Goal: Task Accomplishment & Management: Complete application form

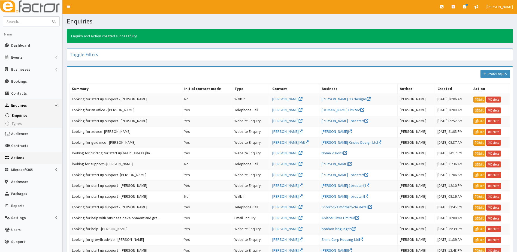
click at [15, 156] on span "Actions" at bounding box center [17, 157] width 13 height 5
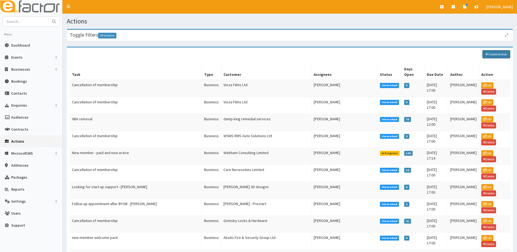
click at [490, 53] on link "Create Action" at bounding box center [496, 54] width 28 height 8
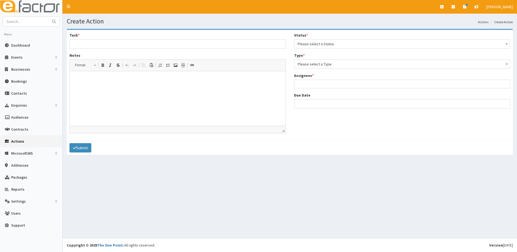
select select
click at [316, 63] on span "Please select a Type" at bounding box center [401, 64] width 209 height 8
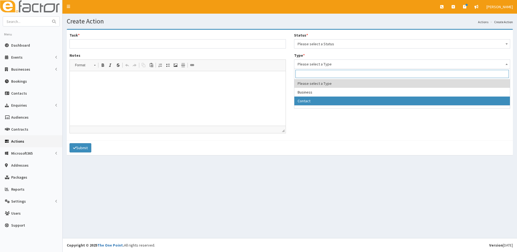
select select "contact"
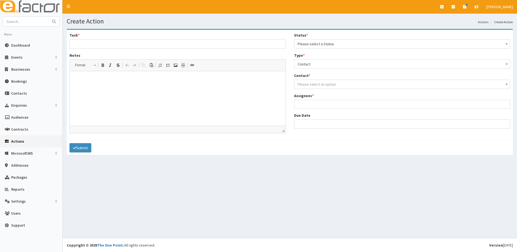
click at [306, 84] on span "Please select an option" at bounding box center [316, 84] width 38 height 5
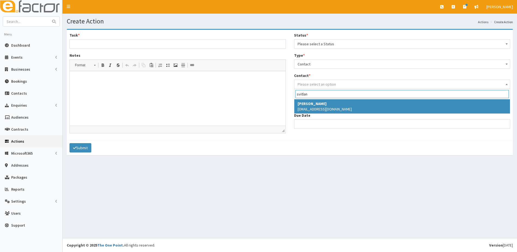
type input "svitlan"
select select "5301"
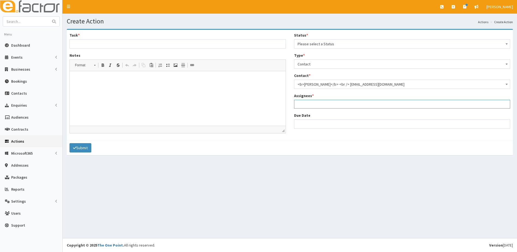
click at [311, 104] on ul at bounding box center [402, 103] width 216 height 7
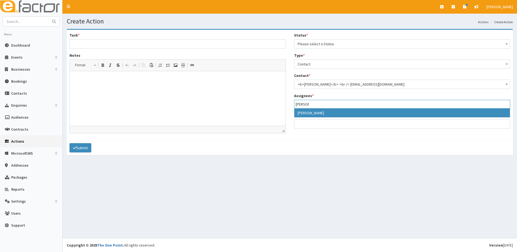
type input "paul"
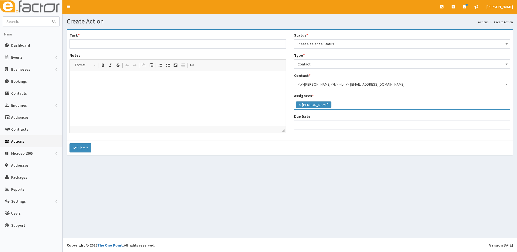
select select "29"
click at [306, 125] on input "Due Date" at bounding box center [402, 124] width 216 height 9
select select "12"
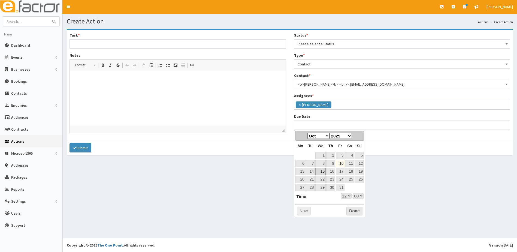
click at [319, 172] on link "15" at bounding box center [320, 171] width 10 height 7
type input "15-10-2025 12:00"
select select "12"
click at [351, 210] on button "Done" at bounding box center [354, 210] width 16 height 9
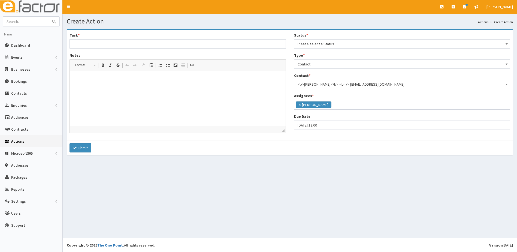
click at [320, 44] on span "Please select a Status" at bounding box center [401, 44] width 209 height 8
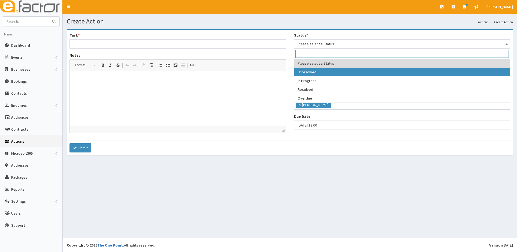
select select "1"
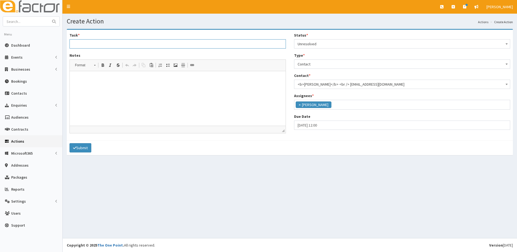
click at [96, 45] on input "Task *" at bounding box center [177, 43] width 216 height 9
type input "Looking for help - Svitlana Artamonova"
click at [83, 81] on p at bounding box center [177, 80] width 205 height 6
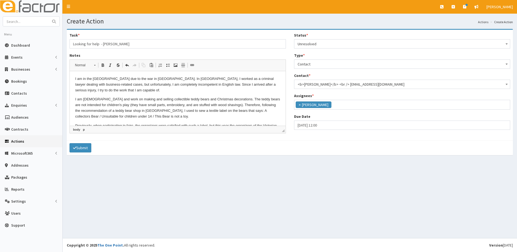
scroll to position [0, 0]
click at [74, 98] on html "I am in the United Kingdom due to the war in Ukraine. In Ukraine, I worked as a…" at bounding box center [178, 122] width 216 height 103
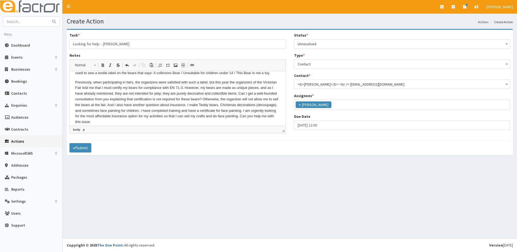
scroll to position [48, 0]
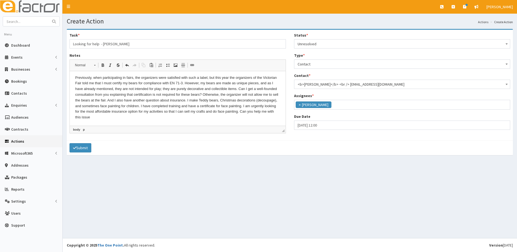
click at [146, 117] on p "Previously, when participating in fairs, the organizers were satisfied with suc…" at bounding box center [177, 97] width 205 height 45
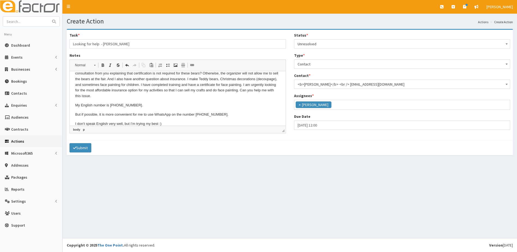
click at [74, 123] on html "Referrred by job centre. I am in the United Kingdom due to the war in Ukraine. …" at bounding box center [178, 66] width 216 height 130
click at [84, 146] on button "Submit" at bounding box center [80, 147] width 22 height 9
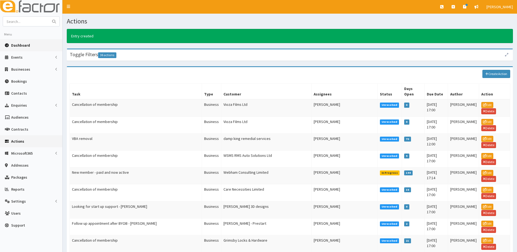
click at [23, 44] on span "Dashboard" at bounding box center [20, 45] width 19 height 5
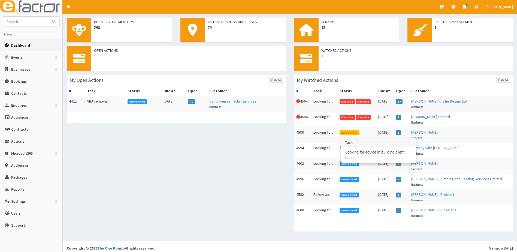
click at [322, 148] on td "Looking fo..." at bounding box center [324, 151] width 26 height 16
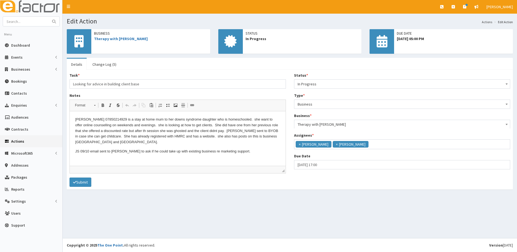
scroll to position [14, 0]
click at [23, 46] on span "Dashboard" at bounding box center [20, 45] width 19 height 5
